Goal: Information Seeking & Learning: Learn about a topic

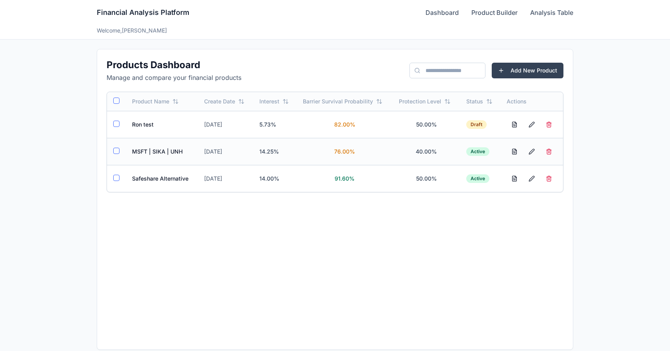
click at [141, 155] on td "MSFT | SIKA | UNH" at bounding box center [162, 151] width 72 height 27
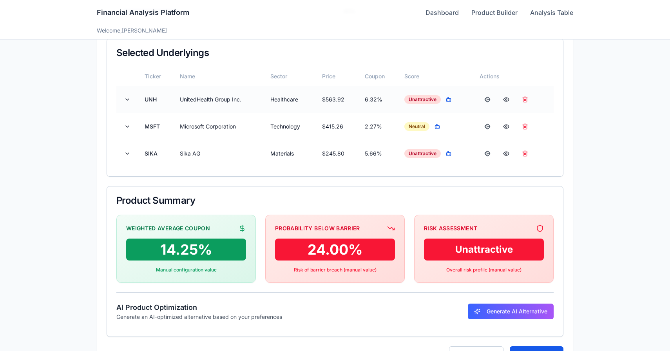
scroll to position [204, 0]
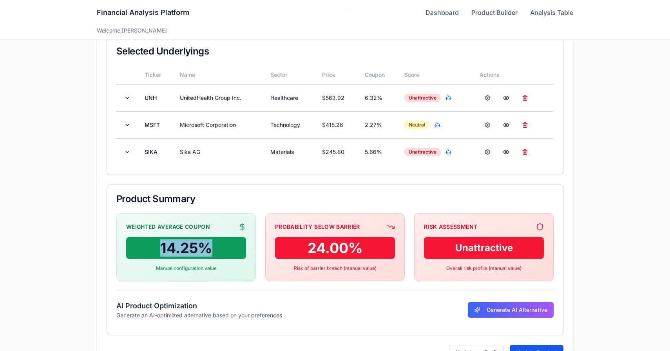
drag, startPoint x: 160, startPoint y: 251, endPoint x: 215, endPoint y: 248, distance: 55.7
click at [215, 248] on div "14.25 %" at bounding box center [186, 248] width 120 height 22
click at [198, 249] on div "14.25 %" at bounding box center [186, 248] width 120 height 22
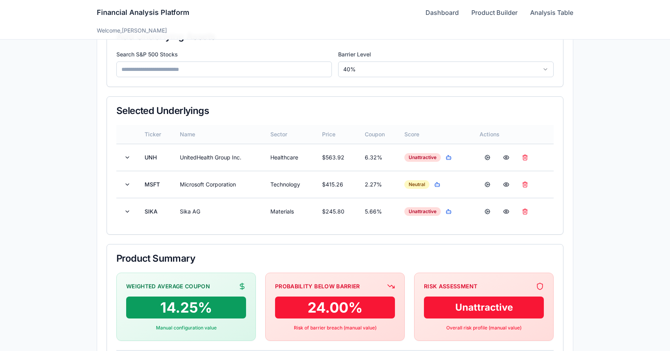
scroll to position [141, 0]
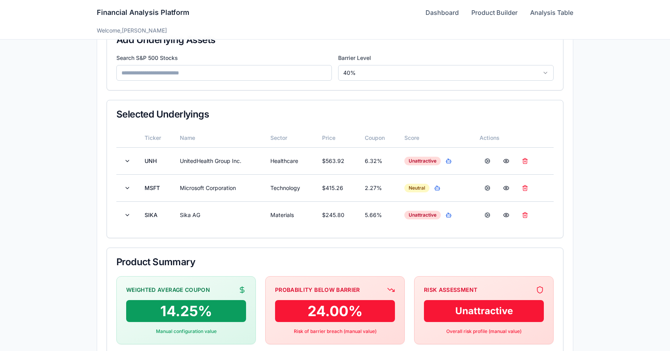
click at [445, 19] on div "Financial Analysis Platform Dashboard Product Builder Analysis Table" at bounding box center [335, 12] width 476 height 25
click at [445, 15] on link "Dashboard" at bounding box center [441, 12] width 33 height 9
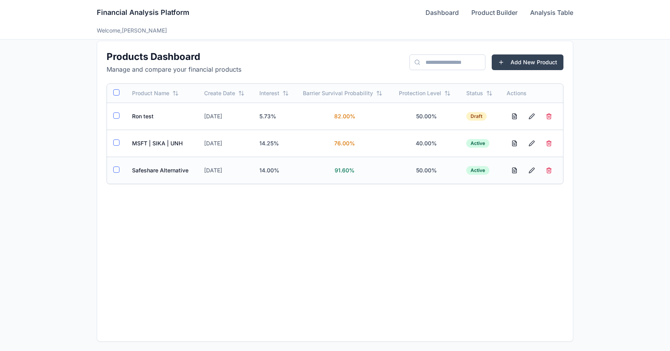
click at [151, 175] on td "Safeshare Alternative" at bounding box center [162, 170] width 72 height 27
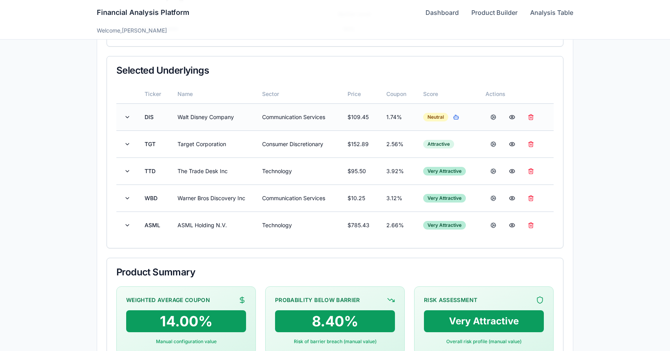
scroll to position [200, 0]
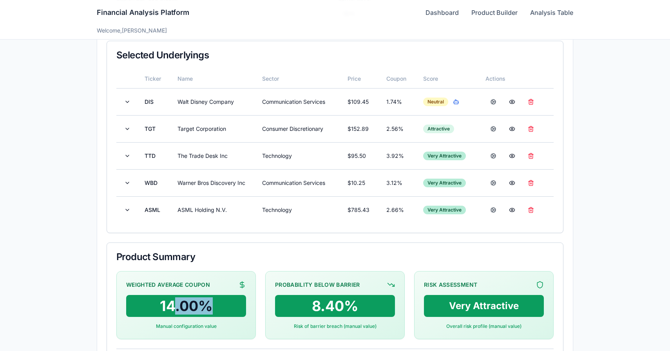
drag, startPoint x: 172, startPoint y: 307, endPoint x: 220, endPoint y: 307, distance: 48.2
click at [220, 307] on div "14.00 %" at bounding box center [186, 306] width 120 height 22
click at [175, 306] on div "14.00 %" at bounding box center [186, 306] width 120 height 22
drag, startPoint x: 161, startPoint y: 306, endPoint x: 196, endPoint y: 307, distance: 34.9
click at [196, 307] on div "14.00 %" at bounding box center [186, 306] width 120 height 22
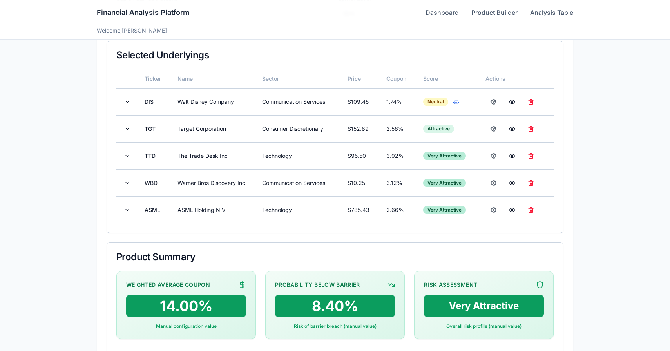
click at [304, 290] on div "Probability Below Barrier 8.40 % Risk of barrier breach (manual value)" at bounding box center [334, 305] width 139 height 68
click at [311, 307] on div "8.40 %" at bounding box center [335, 306] width 120 height 22
drag, startPoint x: 313, startPoint y: 281, endPoint x: 360, endPoint y: 282, distance: 47.0
click at [360, 282] on div "Probability Below Barrier" at bounding box center [335, 285] width 120 height 8
drag, startPoint x: 299, startPoint y: 307, endPoint x: 341, endPoint y: 307, distance: 41.9
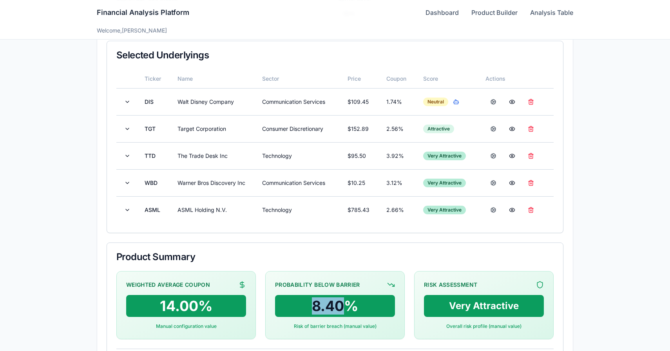
click at [341, 307] on div "8.40 %" at bounding box center [335, 306] width 120 height 22
click at [308, 284] on div "Probability Below Barrier" at bounding box center [317, 285] width 85 height 8
drag, startPoint x: 300, startPoint y: 307, endPoint x: 345, endPoint y: 307, distance: 44.7
click at [345, 307] on div "8.40 %" at bounding box center [335, 306] width 120 height 22
click at [129, 157] on button at bounding box center [127, 156] width 9 height 14
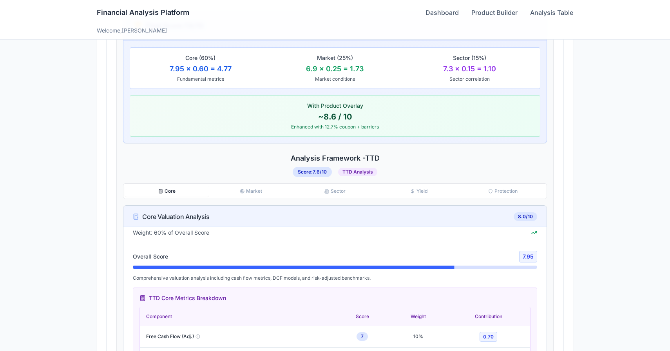
scroll to position [369, 0]
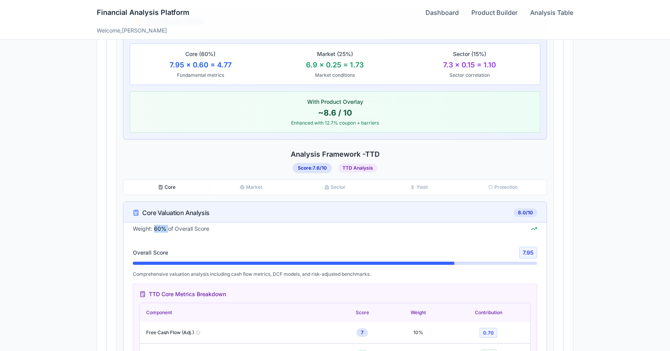
drag, startPoint x: 155, startPoint y: 228, endPoint x: 167, endPoint y: 228, distance: 12.5
click at [167, 228] on span "Weight: 60% of Overall Score" at bounding box center [171, 229] width 76 height 8
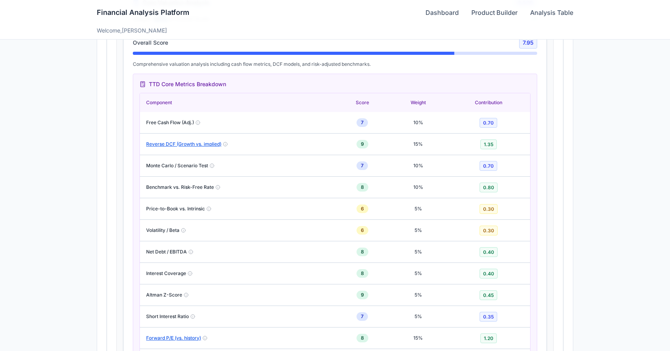
scroll to position [581, 0]
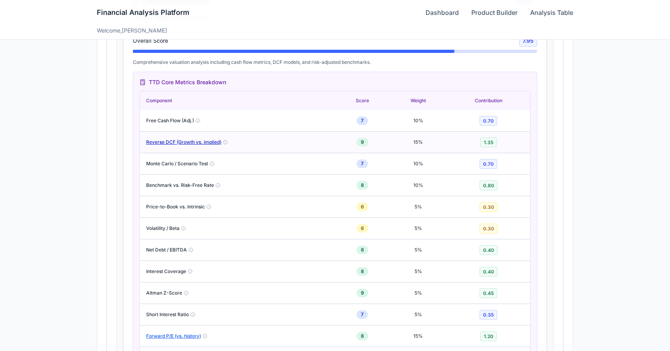
click at [198, 145] on button "Reverse DCF (Growth vs. implied)" at bounding box center [183, 142] width 75 height 6
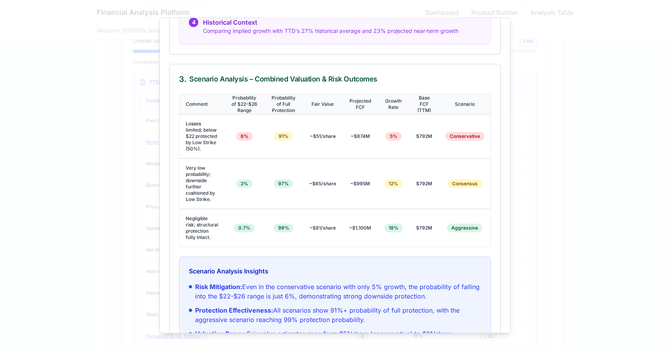
scroll to position [538, 0]
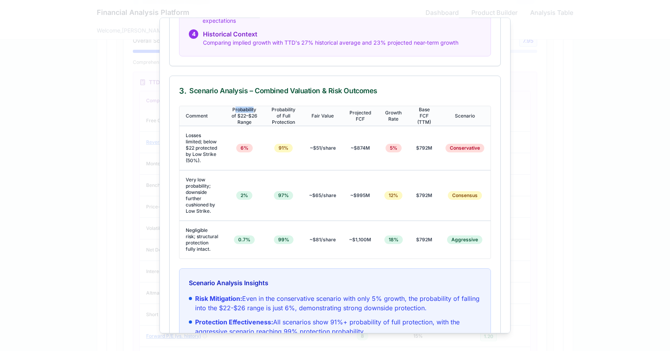
drag, startPoint x: 235, startPoint y: 111, endPoint x: 254, endPoint y: 110, distance: 18.8
click at [254, 110] on th "Probability of $22–$26 Range" at bounding box center [244, 116] width 39 height 20
drag, startPoint x: 240, startPoint y: 117, endPoint x: 259, endPoint y: 117, distance: 19.2
click at [259, 117] on th "Probability of $22–$26 Range" at bounding box center [244, 116] width 39 height 20
click at [253, 114] on th "Probability of $22–$26 Range" at bounding box center [244, 116] width 39 height 20
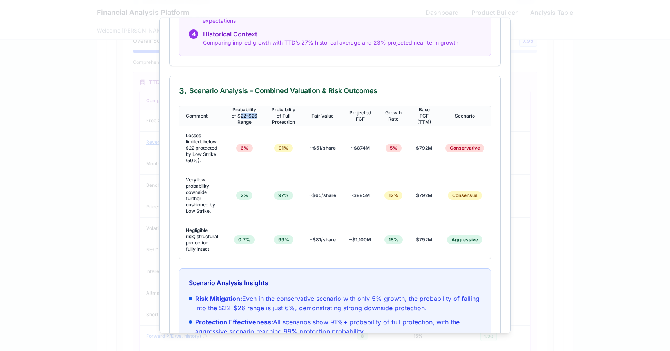
drag, startPoint x: 239, startPoint y: 116, endPoint x: 259, endPoint y: 117, distance: 19.6
click at [258, 117] on th "Probability of $22–$26 Range" at bounding box center [244, 116] width 39 height 20
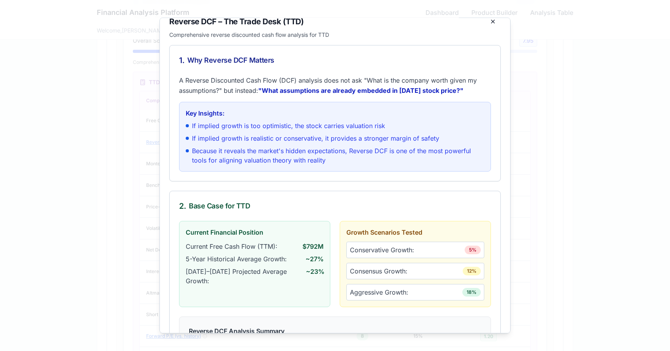
scroll to position [0, 0]
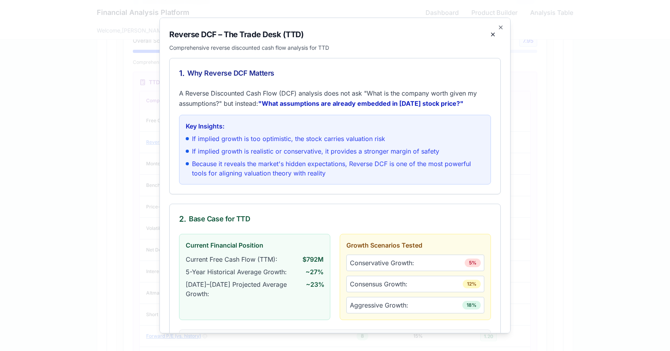
click at [534, 56] on div at bounding box center [335, 175] width 670 height 351
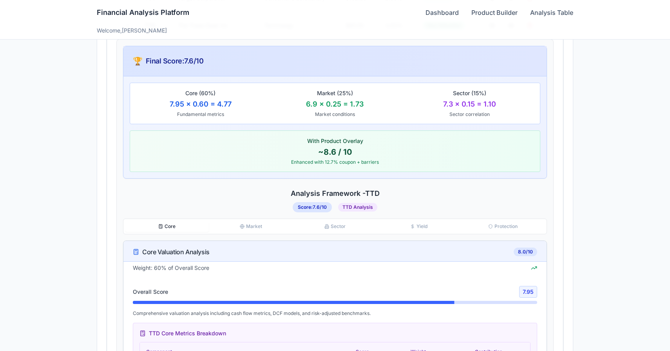
click at [253, 222] on button "Market" at bounding box center [251, 226] width 84 height 11
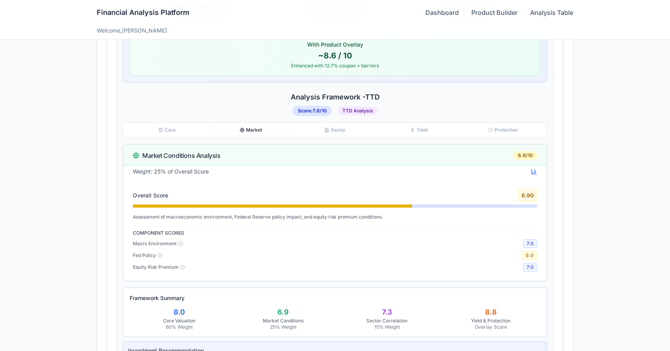
scroll to position [441, 0]
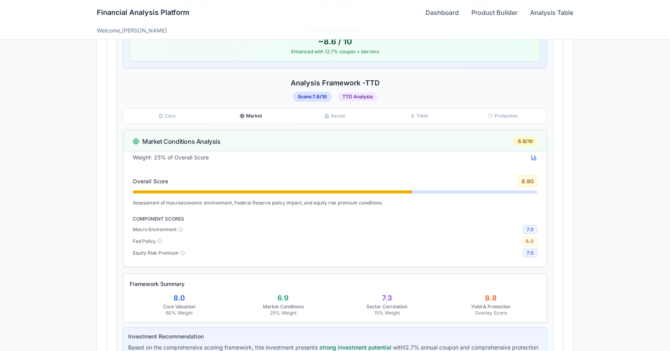
click at [342, 109] on div "Core Market Sector Yield Protection" at bounding box center [335, 116] width 424 height 16
click at [340, 115] on button "Sector" at bounding box center [335, 115] width 84 height 11
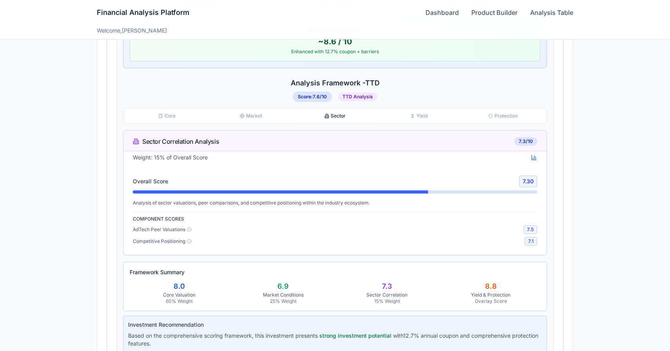
scroll to position [444, 0]
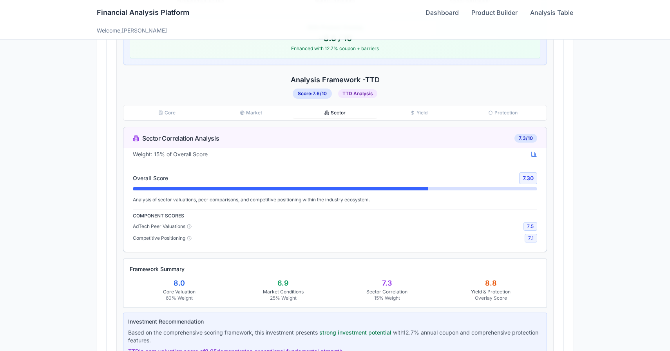
click at [495, 115] on button "Protection" at bounding box center [503, 112] width 84 height 11
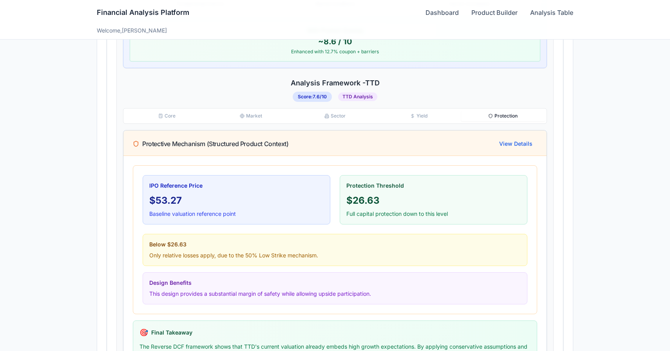
click at [427, 120] on button "Yield" at bounding box center [419, 115] width 84 height 11
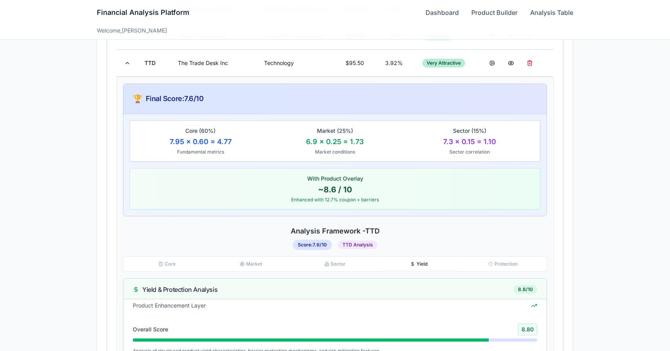
scroll to position [264, 0]
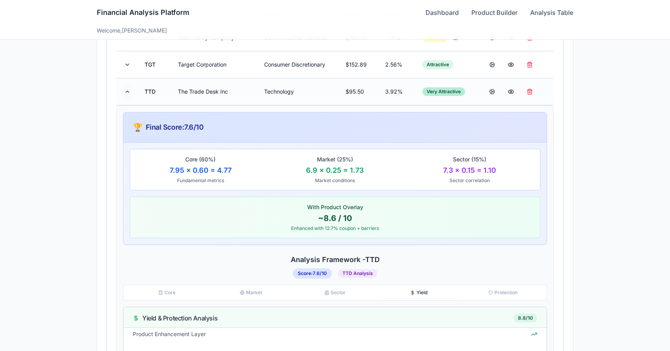
click at [126, 95] on button at bounding box center [127, 92] width 9 height 14
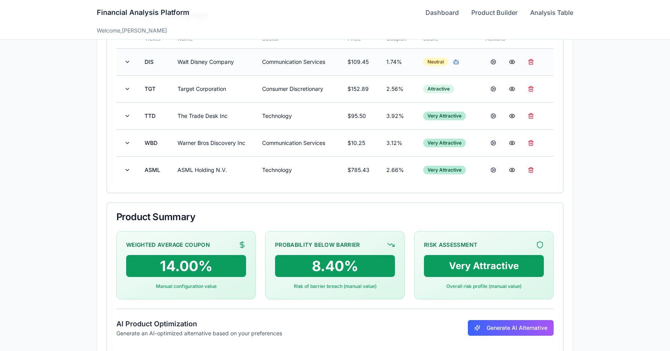
scroll to position [227, 0]
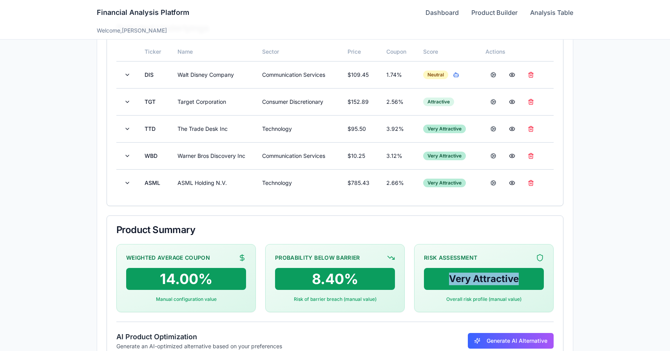
drag, startPoint x: 435, startPoint y: 273, endPoint x: 521, endPoint y: 275, distance: 85.8
click at [521, 275] on div "Very Attractive" at bounding box center [484, 279] width 120 height 22
drag, startPoint x: 104, startPoint y: 229, endPoint x: 228, endPoint y: 233, distance: 123.9
click at [228, 233] on div "**********" at bounding box center [335, 112] width 476 height 578
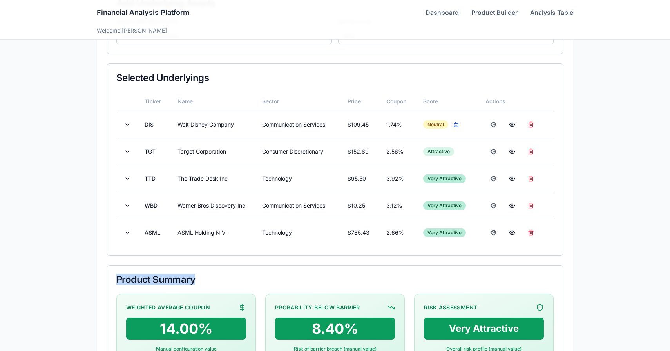
scroll to position [176, 0]
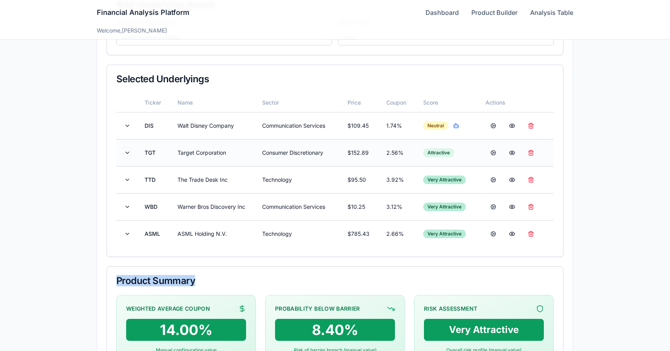
click at [126, 154] on button at bounding box center [127, 153] width 9 height 14
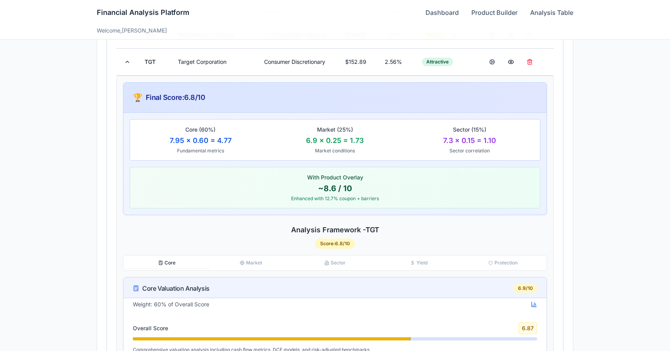
scroll to position [266, 0]
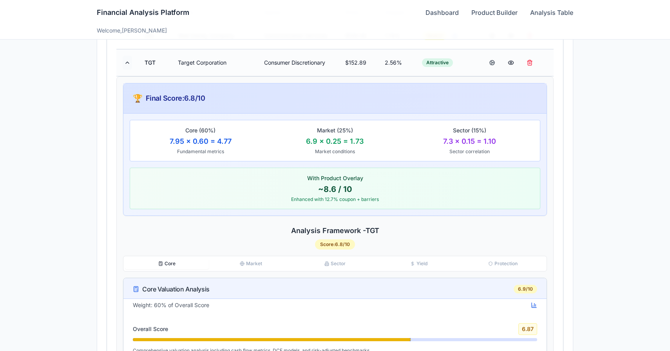
click at [124, 61] on button at bounding box center [127, 63] width 9 height 14
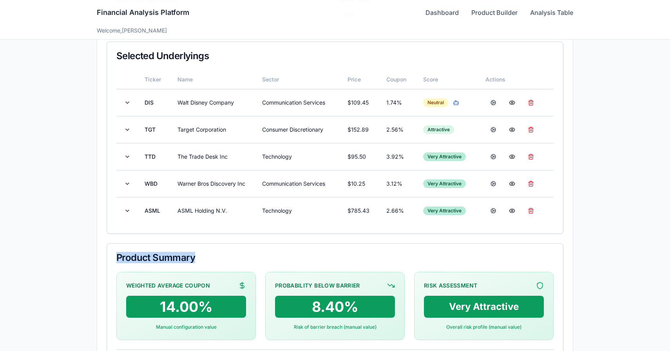
scroll to position [191, 0]
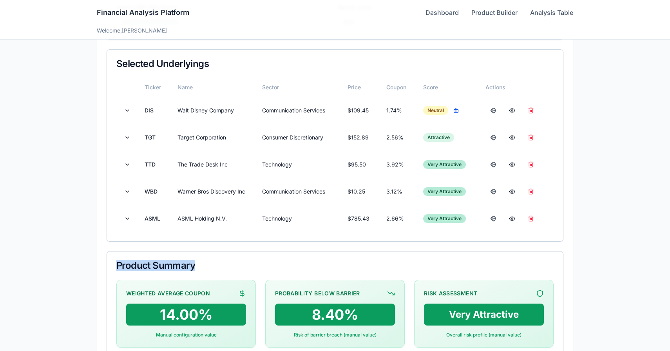
click at [167, 265] on span "Product Summary" at bounding box center [155, 265] width 79 height 9
drag, startPoint x: 203, startPoint y: 262, endPoint x: 87, endPoint y: 259, distance: 116.4
click at [87, 259] on main "**********" at bounding box center [334, 147] width 501 height 598
click at [127, 138] on button at bounding box center [127, 137] width 9 height 14
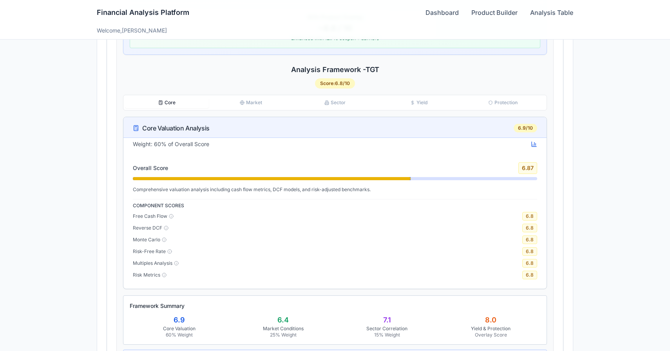
scroll to position [430, 0]
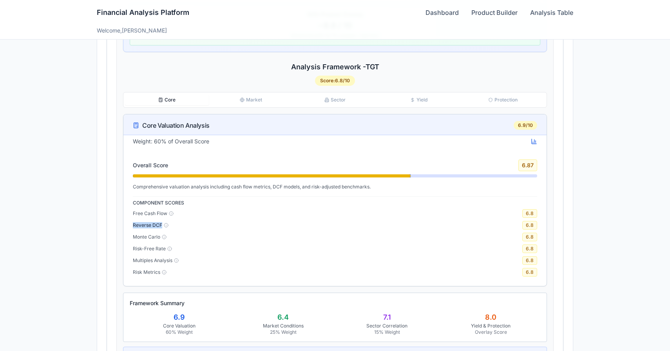
drag, startPoint x: 133, startPoint y: 225, endPoint x: 175, endPoint y: 222, distance: 41.6
click at [175, 222] on div "Reverse DCF 6.8" at bounding box center [335, 225] width 404 height 9
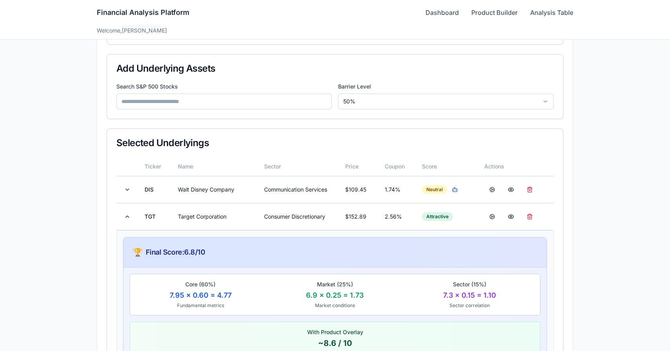
scroll to position [107, 0]
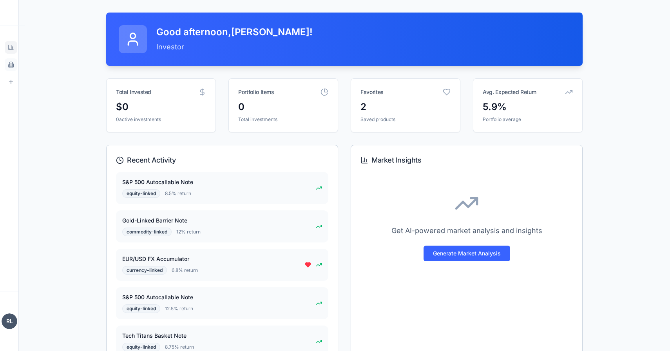
click at [12, 64] on icon at bounding box center [11, 64] width 6 height 6
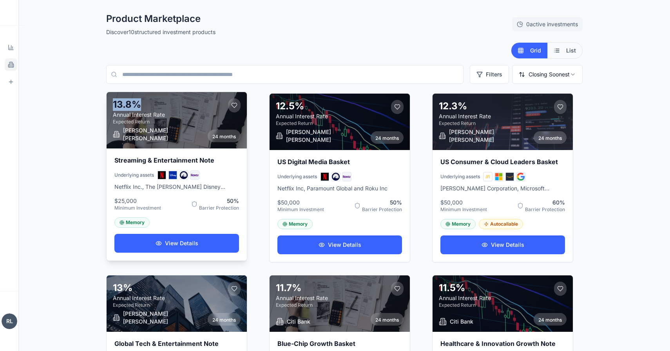
drag, startPoint x: 114, startPoint y: 105, endPoint x: 139, endPoint y: 105, distance: 24.7
click at [139, 105] on div "13.8 %" at bounding box center [139, 104] width 52 height 13
drag, startPoint x: 156, startPoint y: 174, endPoint x: 206, endPoint y: 171, distance: 50.2
click at [206, 171] on div "Underlying assets N D P R" at bounding box center [176, 174] width 125 height 9
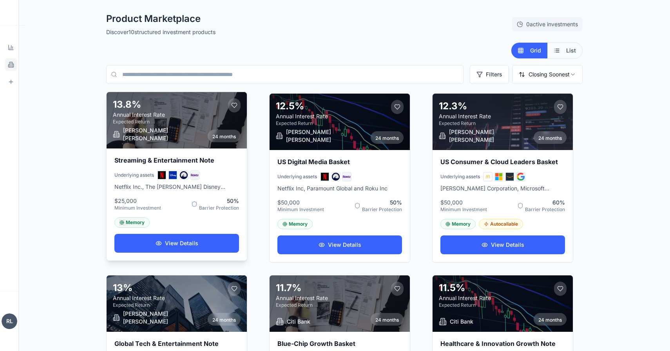
click at [126, 202] on span "$25,000" at bounding box center [137, 201] width 47 height 8
click at [230, 197] on span "50 %" at bounding box center [219, 201] width 40 height 8
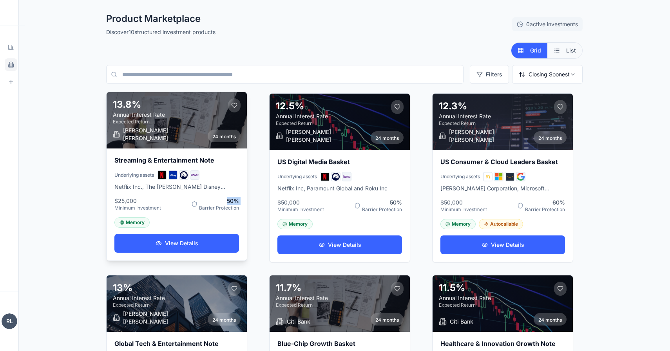
click at [230, 197] on span "50 %" at bounding box center [219, 201] width 40 height 8
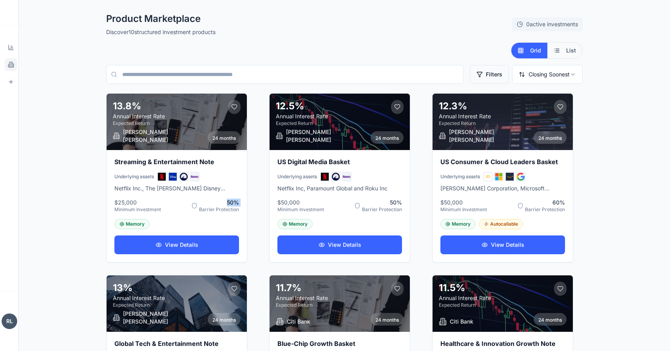
click at [479, 67] on button "Filters" at bounding box center [489, 74] width 39 height 19
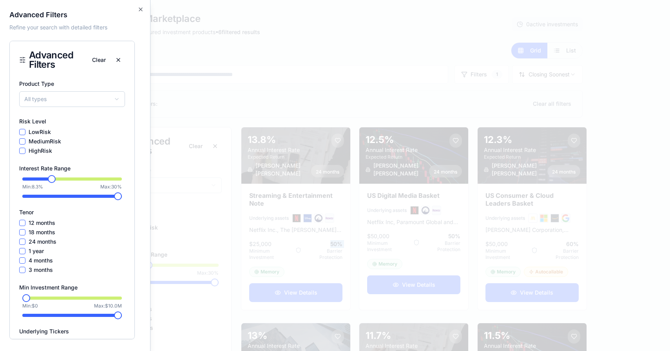
click at [50, 179] on span at bounding box center [52, 179] width 8 height 8
click at [80, 194] on span at bounding box center [79, 196] width 8 height 8
click icon "button"
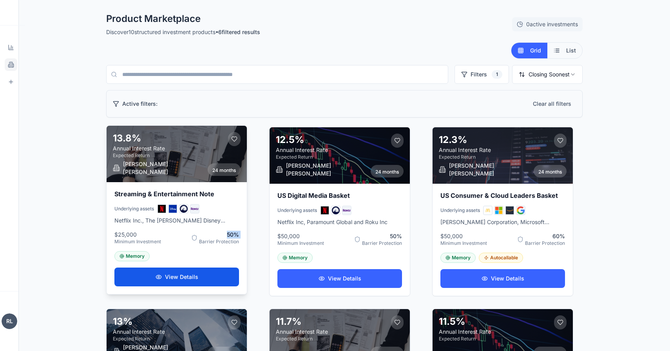
click button "View Details"
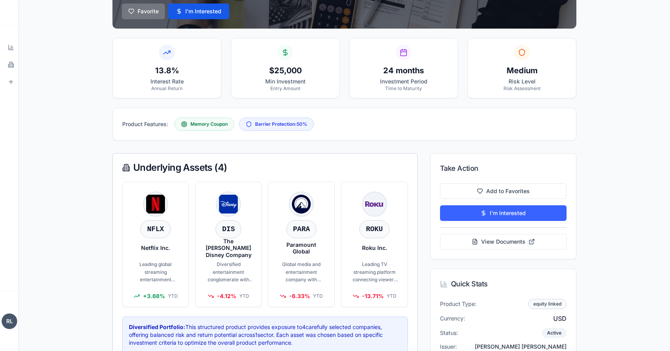
scroll to position [114, 0]
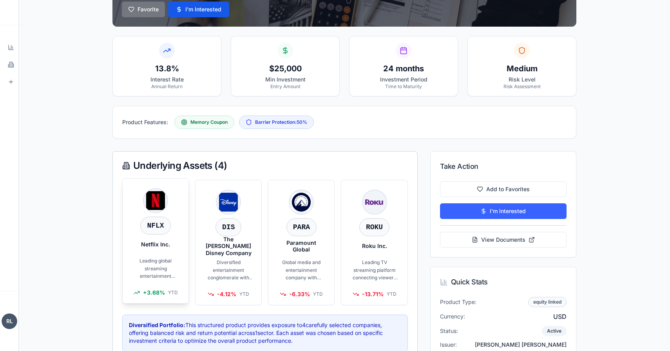
click at [160, 276] on p "Leading global streaming entertainment service with over 260 million subscriber…" at bounding box center [155, 268] width 47 height 23
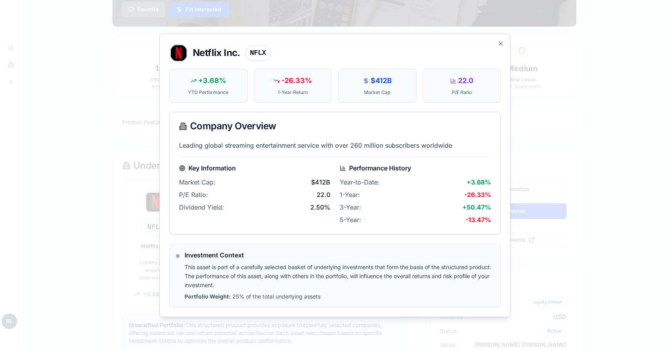
click at [505, 45] on div "N Netflix Inc. NFLX +3.68% YTD Performance -26.33% 1-Year Return $412B Market C…" at bounding box center [334, 175] width 351 height 283
click at [500, 45] on icon "button" at bounding box center [500, 43] width 6 height 6
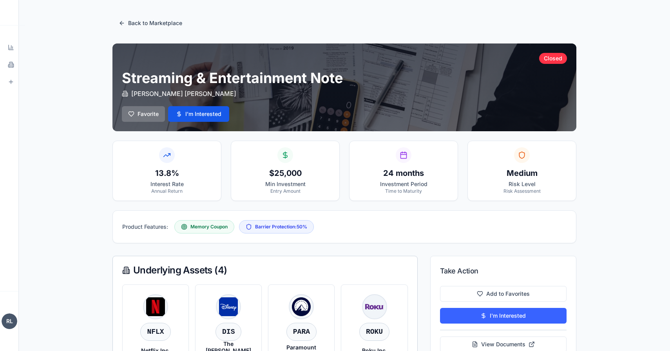
scroll to position [0, 0]
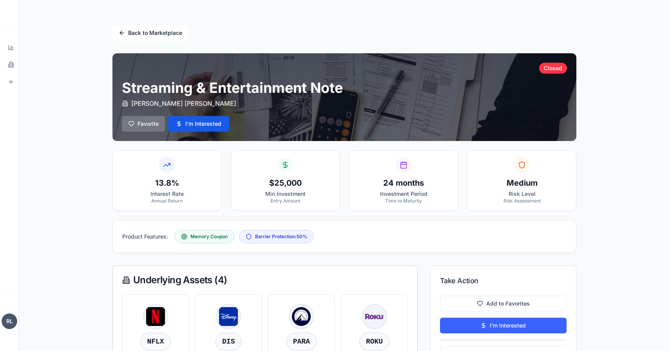
click at [132, 32] on button "Back to Marketplace" at bounding box center [150, 33] width 76 height 16
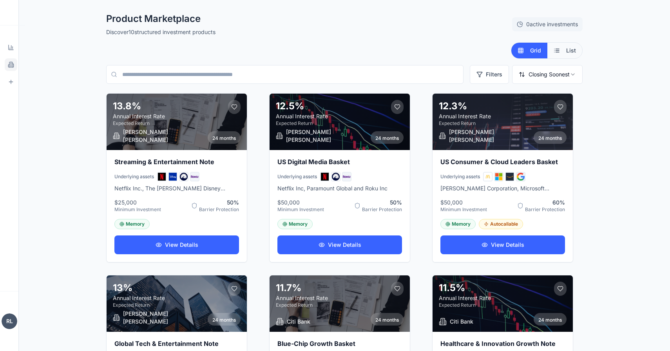
click at [277, 42] on div "Grid List" at bounding box center [344, 50] width 476 height 16
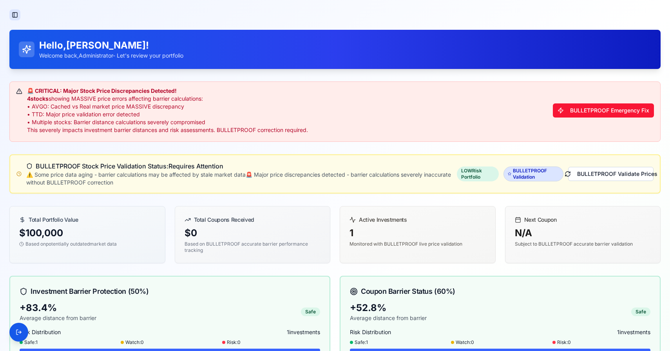
click at [18, 12] on button "Toggle Sidebar" at bounding box center [14, 14] width 11 height 11
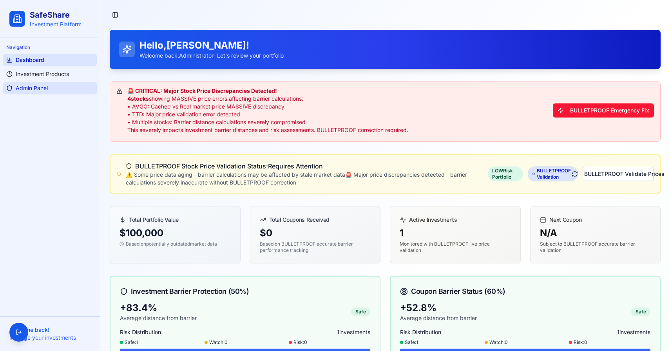
click at [45, 88] on span "Admin Panel" at bounding box center [32, 88] width 32 height 8
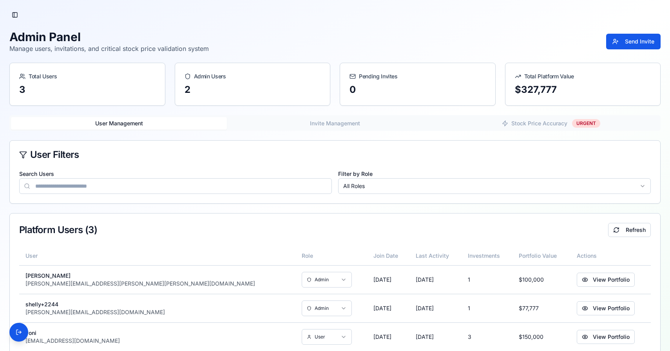
scroll to position [19, 0]
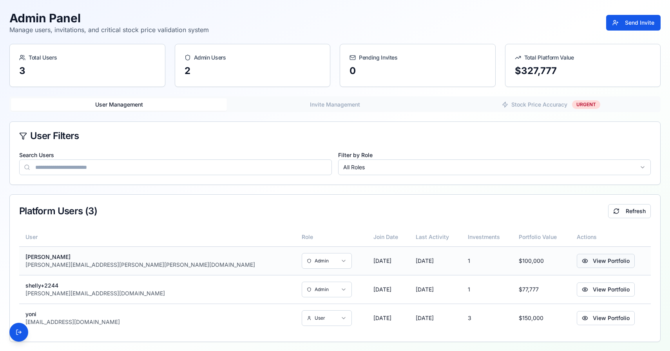
click at [579, 257] on button "View Portfolio" at bounding box center [606, 261] width 58 height 14
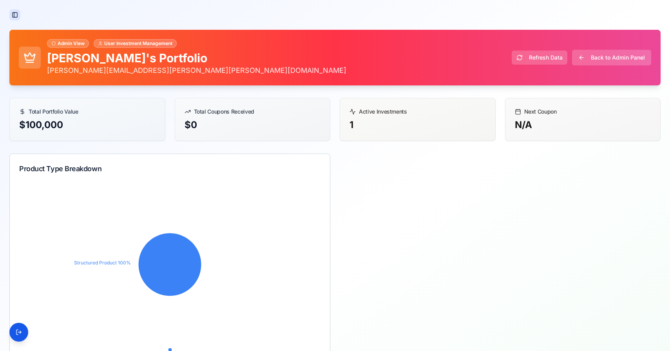
click at [17, 18] on button "Toggle Sidebar" at bounding box center [14, 14] width 11 height 11
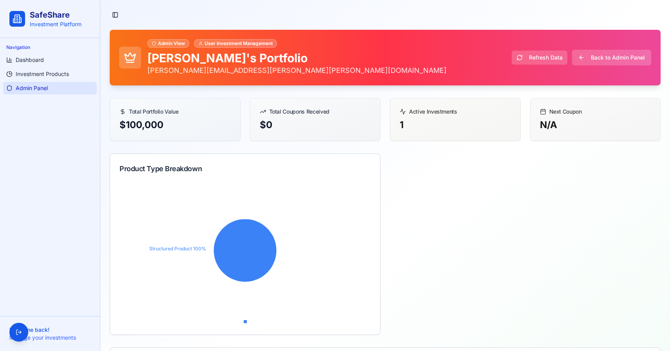
click at [25, 87] on span "Admin Panel" at bounding box center [32, 88] width 32 height 8
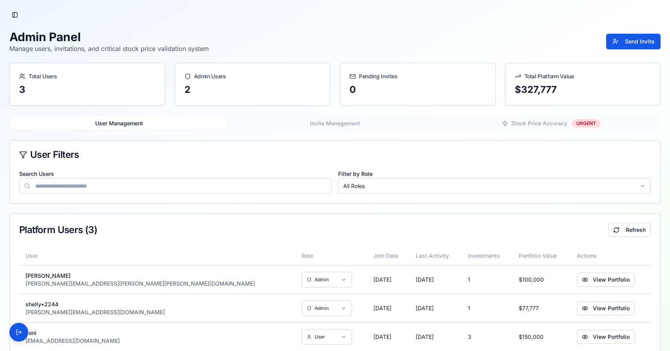
scroll to position [19, 0]
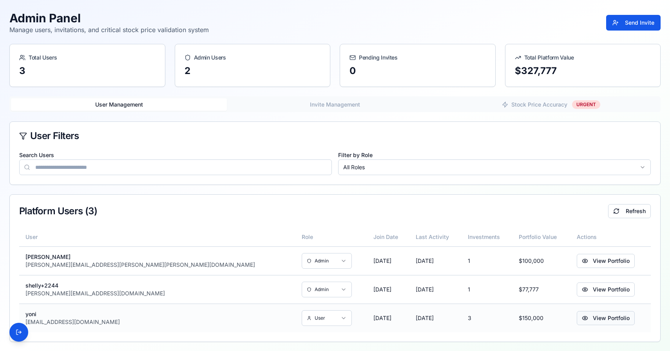
click at [577, 316] on button "View Portfolio" at bounding box center [606, 318] width 58 height 14
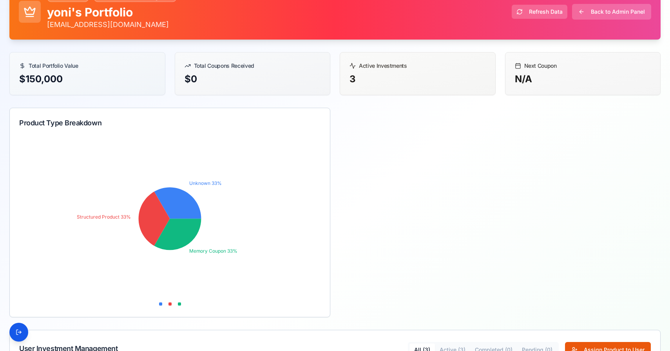
scroll to position [49, 0]
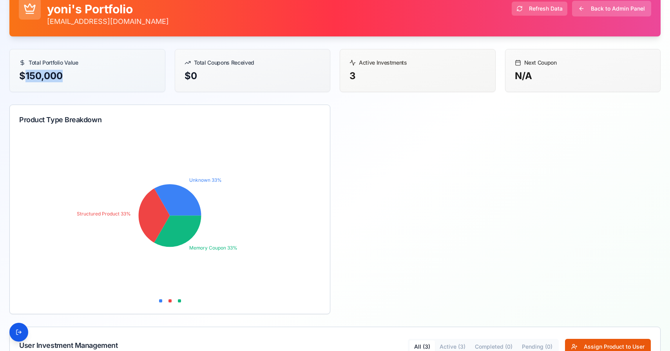
drag, startPoint x: 24, startPoint y: 75, endPoint x: 83, endPoint y: 75, distance: 59.5
click at [83, 75] on div "$ 150,000" at bounding box center [87, 76] width 136 height 13
click at [204, 75] on div "$ 0" at bounding box center [252, 76] width 136 height 13
drag, startPoint x: 180, startPoint y: 74, endPoint x: 205, endPoint y: 74, distance: 25.5
click at [205, 74] on div "$ 0" at bounding box center [252, 81] width 155 height 22
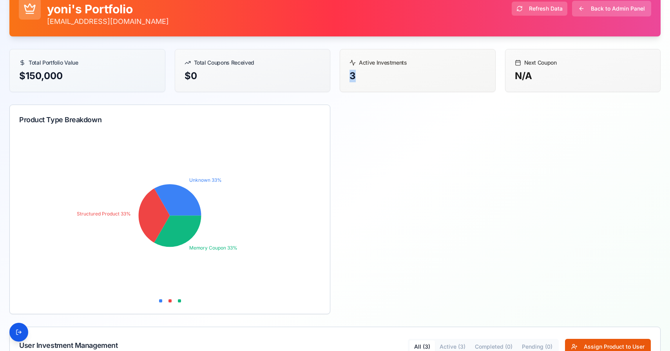
drag, startPoint x: 342, startPoint y: 79, endPoint x: 362, endPoint y: 79, distance: 20.0
click at [362, 79] on div "3" at bounding box center [417, 81] width 155 height 22
drag, startPoint x: 530, startPoint y: 71, endPoint x: 508, endPoint y: 71, distance: 21.5
click at [508, 71] on div "N/A" at bounding box center [582, 81] width 155 height 22
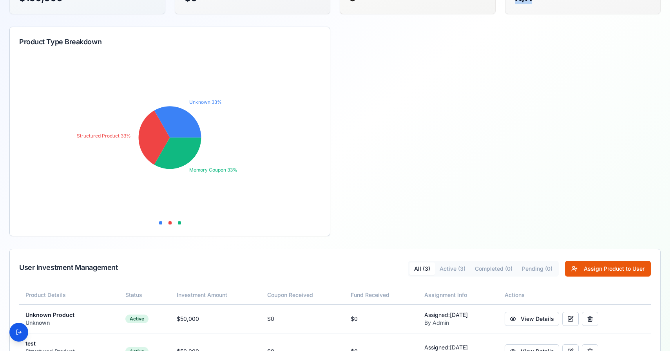
scroll to position [201, 0]
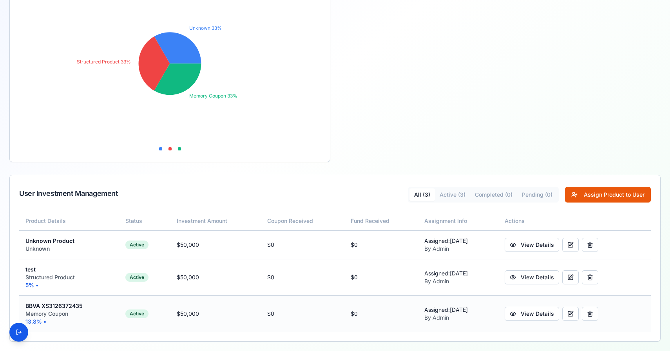
click at [170, 316] on td "$ 50,000" at bounding box center [215, 314] width 90 height 36
click at [184, 288] on td "$ 50,000" at bounding box center [215, 277] width 90 height 36
click at [184, 248] on td "$ 50,000" at bounding box center [215, 245] width 90 height 29
click at [534, 315] on link "View Details" at bounding box center [532, 314] width 54 height 14
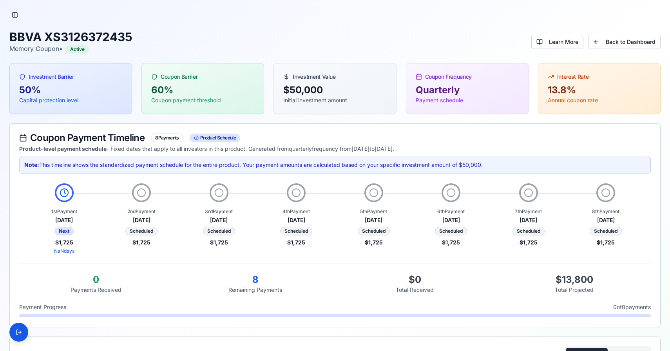
drag, startPoint x: 55, startPoint y: 220, endPoint x: 83, endPoint y: 220, distance: 28.2
click at [83, 220] on div "[DATE]" at bounding box center [64, 220] width 71 height 8
drag, startPoint x: 112, startPoint y: 216, endPoint x: 155, endPoint y: 216, distance: 43.1
click at [155, 216] on div "[DATE]" at bounding box center [141, 220] width 71 height 8
drag, startPoint x: 200, startPoint y: 221, endPoint x: 222, endPoint y: 221, distance: 22.3
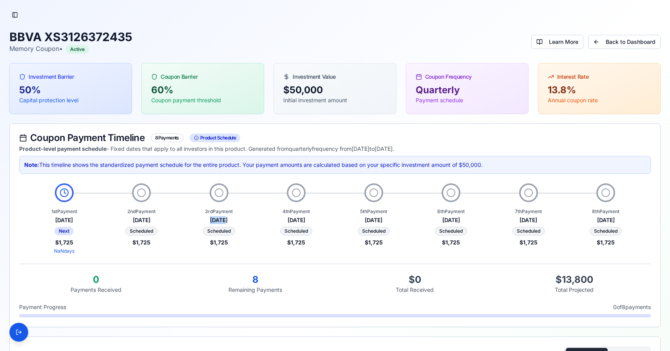
click at [222, 221] on div "[DATE]" at bounding box center [218, 220] width 71 height 8
click at [221, 242] on div "$ 1,725" at bounding box center [218, 243] width 71 height 8
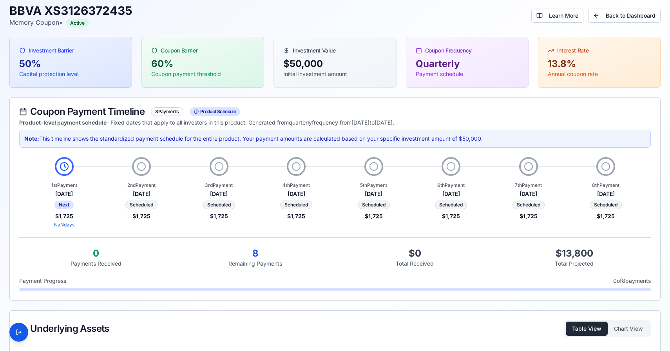
scroll to position [30, 0]
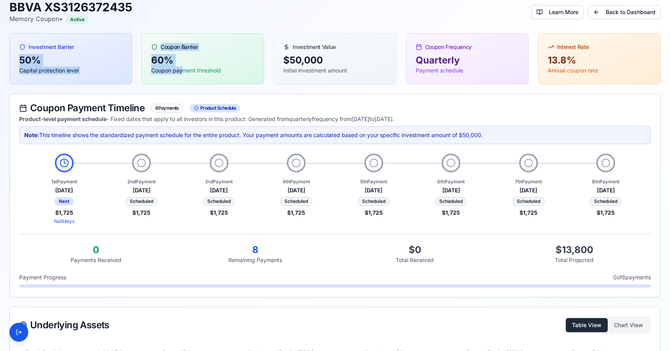
drag, startPoint x: 58, startPoint y: 53, endPoint x: 184, endPoint y: 67, distance: 126.9
click at [184, 66] on div "Investment Barrier 50% Capital protection level Coupon Barrier 60% Coupon payme…" at bounding box center [334, 58] width 651 height 51
click at [184, 67] on p "Coupon payment threshold" at bounding box center [202, 71] width 103 height 8
click at [286, 47] on icon at bounding box center [286, 47] width 3 height 4
click at [216, 214] on div "$ 1,725" at bounding box center [218, 213] width 71 height 8
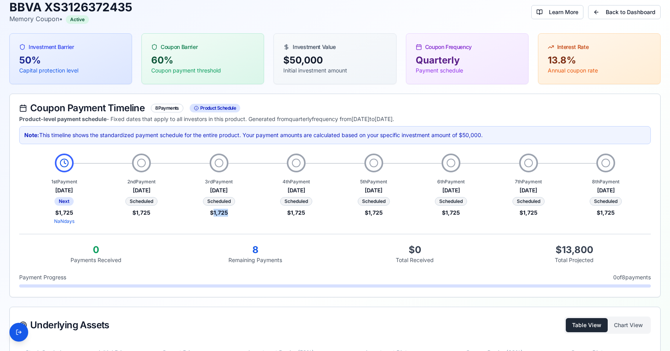
click at [216, 214] on div "$ 1,725" at bounding box center [218, 213] width 71 height 8
click at [231, 213] on div "$ 1,725" at bounding box center [218, 213] width 71 height 8
drag, startPoint x: 228, startPoint y: 213, endPoint x: 214, endPoint y: 213, distance: 13.3
click at [214, 213] on div "$ 1,725" at bounding box center [218, 213] width 71 height 8
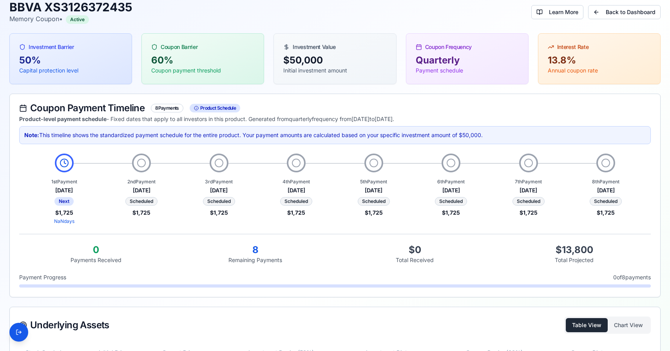
click at [225, 175] on div "3rd Payment [DATE] Scheduled $ 1,725" at bounding box center [219, 185] width 78 height 63
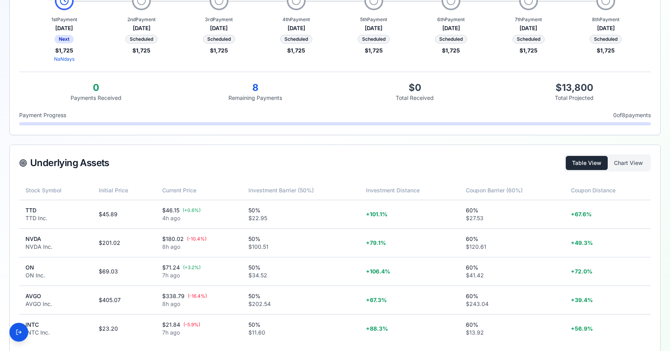
scroll to position [202, 0]
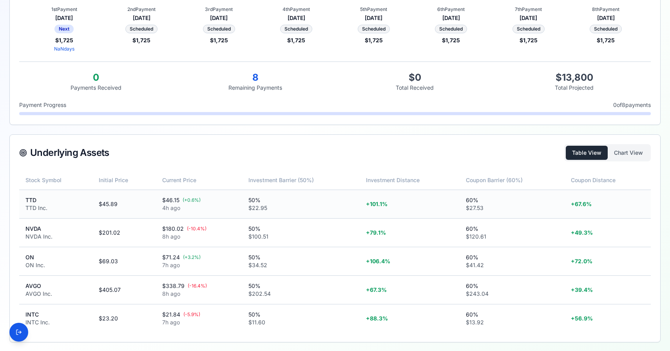
click at [108, 202] on td "$45.89" at bounding box center [123, 204] width 63 height 29
click at [107, 230] on td "$201.02" at bounding box center [123, 232] width 63 height 29
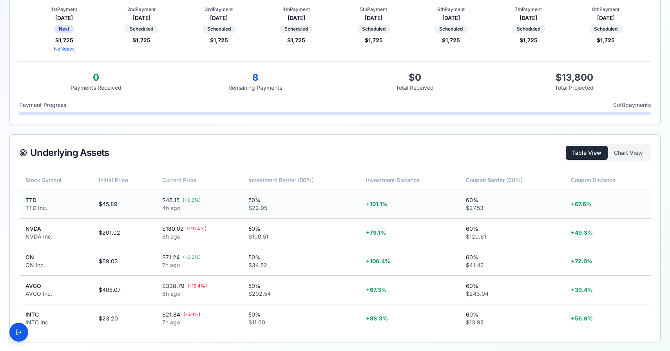
click at [175, 191] on td "$46.15 ( + 0.6 %) 4h ago" at bounding box center [199, 204] width 86 height 29
click at [170, 197] on div "$46.15 ( + 0.6 %)" at bounding box center [199, 200] width 74 height 8
click at [253, 199] on div "50%" at bounding box center [300, 200] width 105 height 8
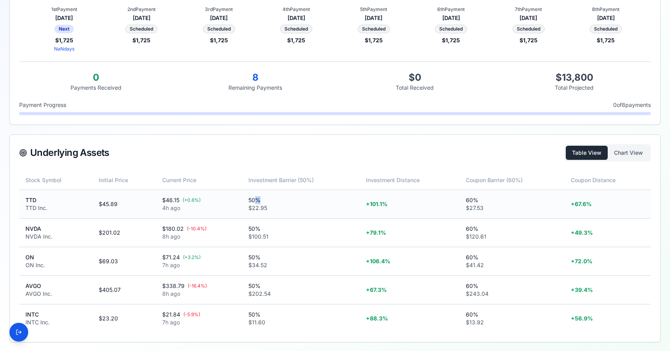
click at [253, 199] on div "50%" at bounding box center [300, 200] width 105 height 8
click at [373, 202] on span "+ 101.1 %" at bounding box center [377, 204] width 22 height 7
click at [108, 200] on td "$45.89" at bounding box center [123, 204] width 63 height 29
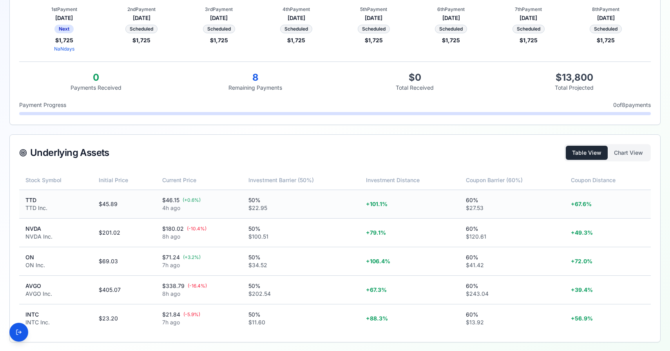
click at [166, 199] on div "$46.15 ( + 0.6 %)" at bounding box center [199, 200] width 74 height 8
click at [254, 201] on div "50%" at bounding box center [300, 200] width 105 height 8
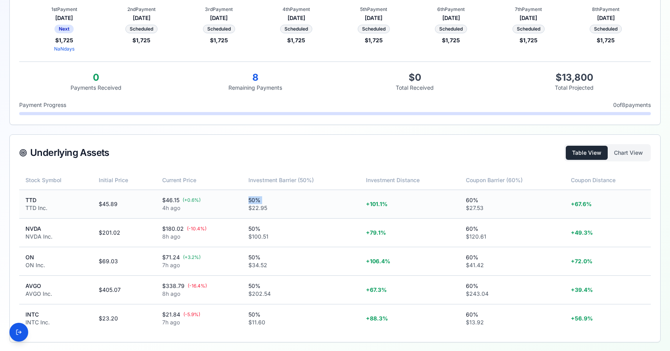
click at [254, 201] on div "50%" at bounding box center [300, 200] width 105 height 8
click at [376, 204] on span "+ 101.1 %" at bounding box center [377, 204] width 22 height 7
click at [264, 181] on th "Investment Barrier (50%)" at bounding box center [301, 180] width 118 height 19
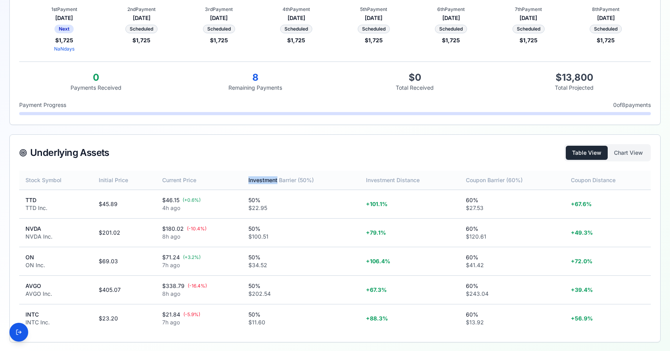
click at [264, 181] on th "Investment Barrier (50%)" at bounding box center [301, 180] width 118 height 19
click at [285, 200] on div "50%" at bounding box center [300, 200] width 105 height 8
click at [483, 183] on th "Coupon Barrier (60%)" at bounding box center [511, 180] width 105 height 19
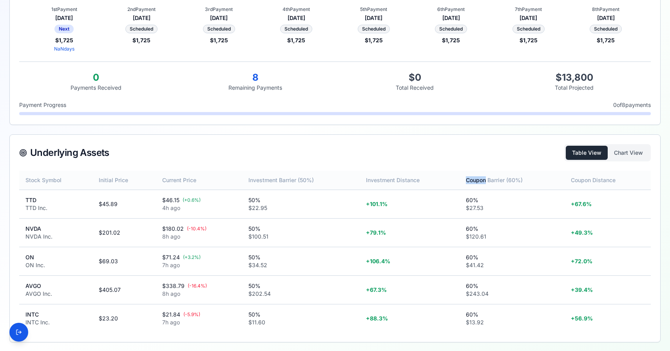
click at [483, 183] on th "Coupon Barrier (60%)" at bounding box center [511, 180] width 105 height 19
click at [619, 150] on button "Chart View" at bounding box center [629, 153] width 42 height 14
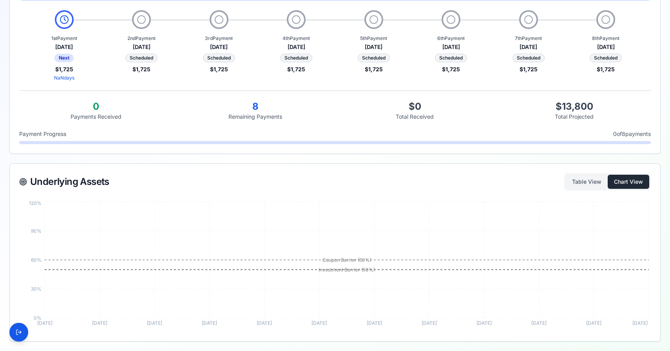
scroll to position [173, 0]
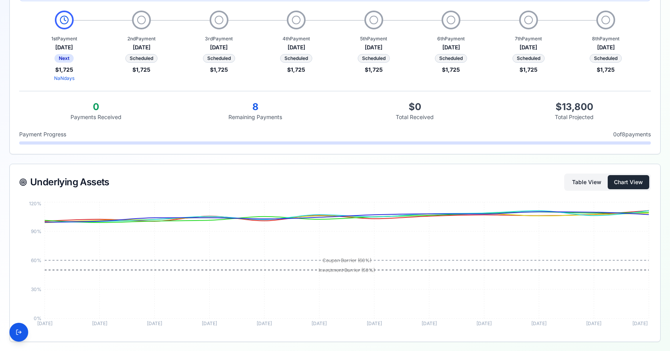
click at [598, 179] on button "Table View" at bounding box center [587, 182] width 42 height 14
